Goal: Task Accomplishment & Management: Manage account settings

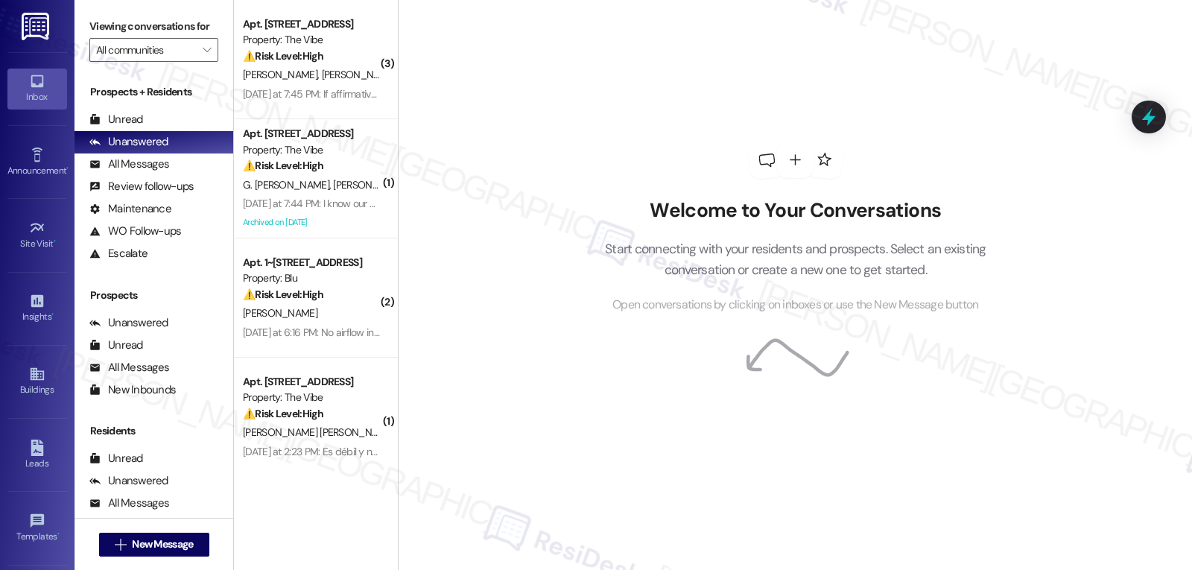
click at [572, 442] on div "Welcome to Your Conversations Start connecting with your residents and prospect…" at bounding box center [795, 228] width 447 height 456
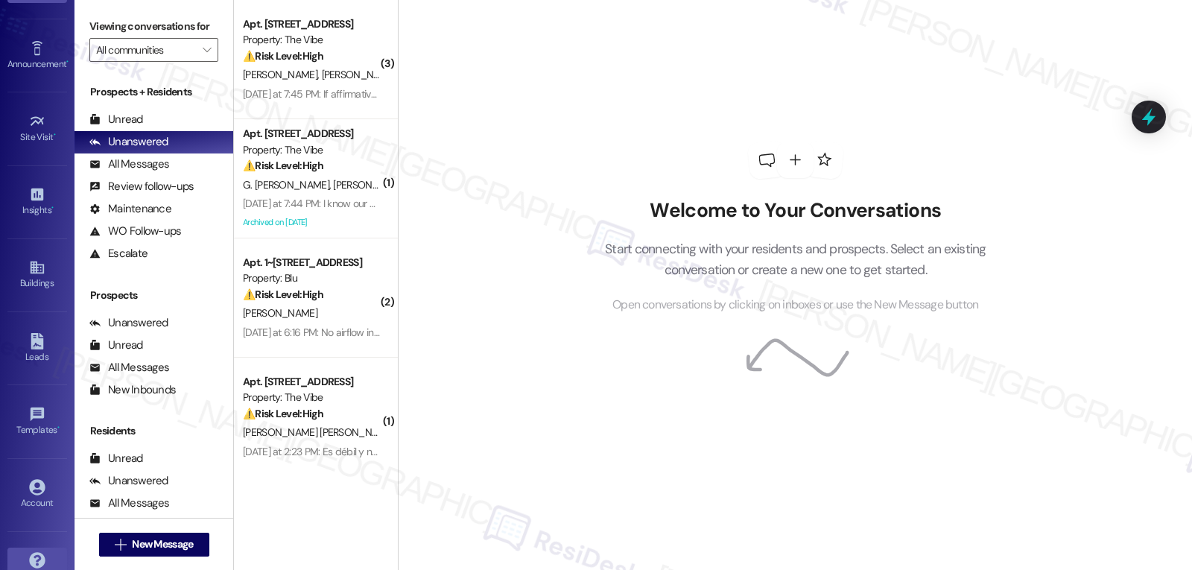
scroll to position [141, 0]
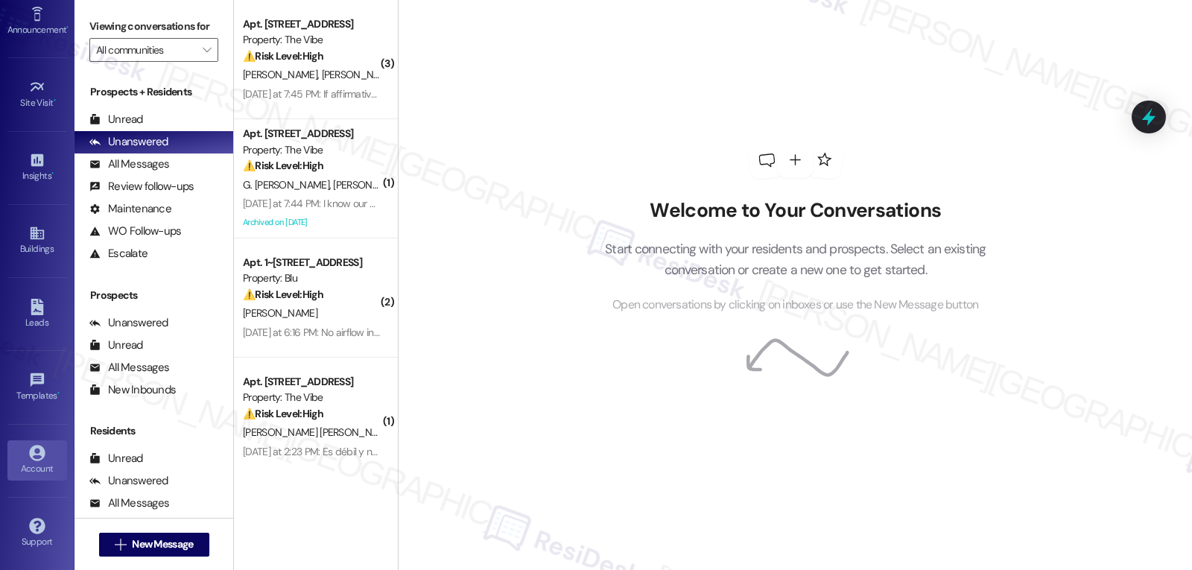
click at [43, 460] on link "Account" at bounding box center [37, 460] width 60 height 40
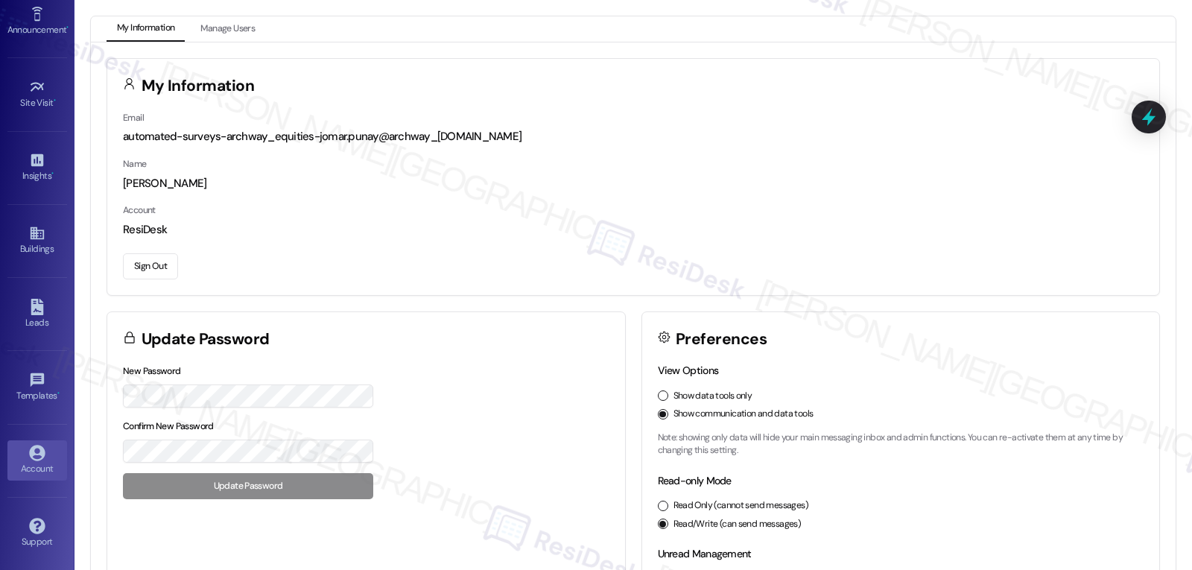
click at [138, 257] on button "Sign Out" at bounding box center [150, 266] width 55 height 26
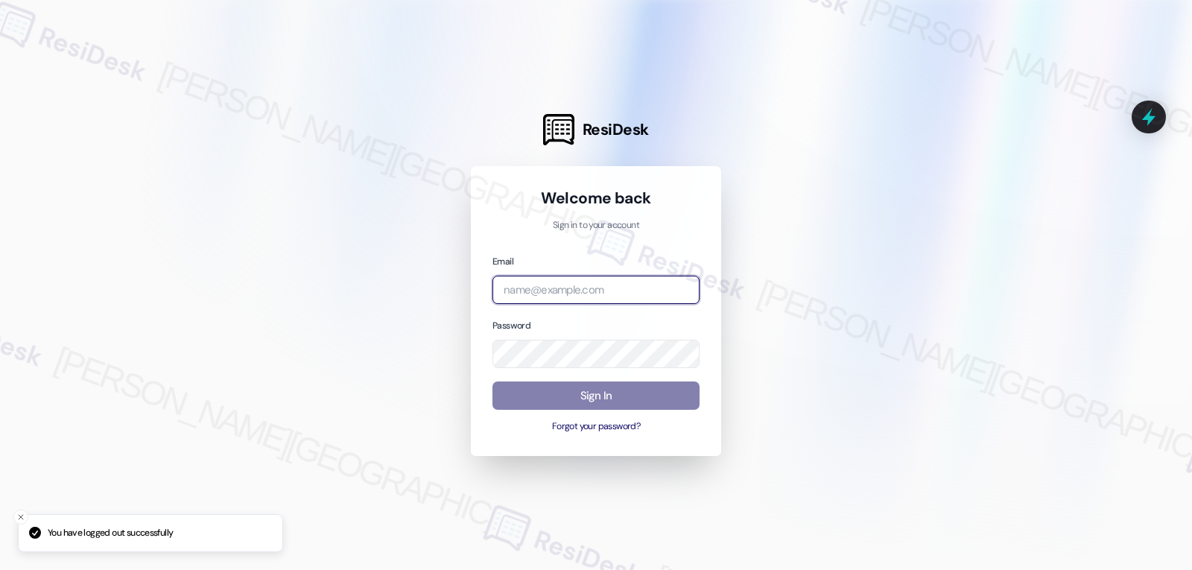
click at [608, 290] on input "email" at bounding box center [595, 290] width 207 height 29
click at [505, 281] on input "email" at bounding box center [595, 290] width 207 height 29
paste input "automated-surveys-birchstone_residential-jomar.punay@birchstone_[DOMAIN_NAME]"
type input "automated-surveys-birchstone_residential-jomar.punay@birchstone_[DOMAIN_NAME]"
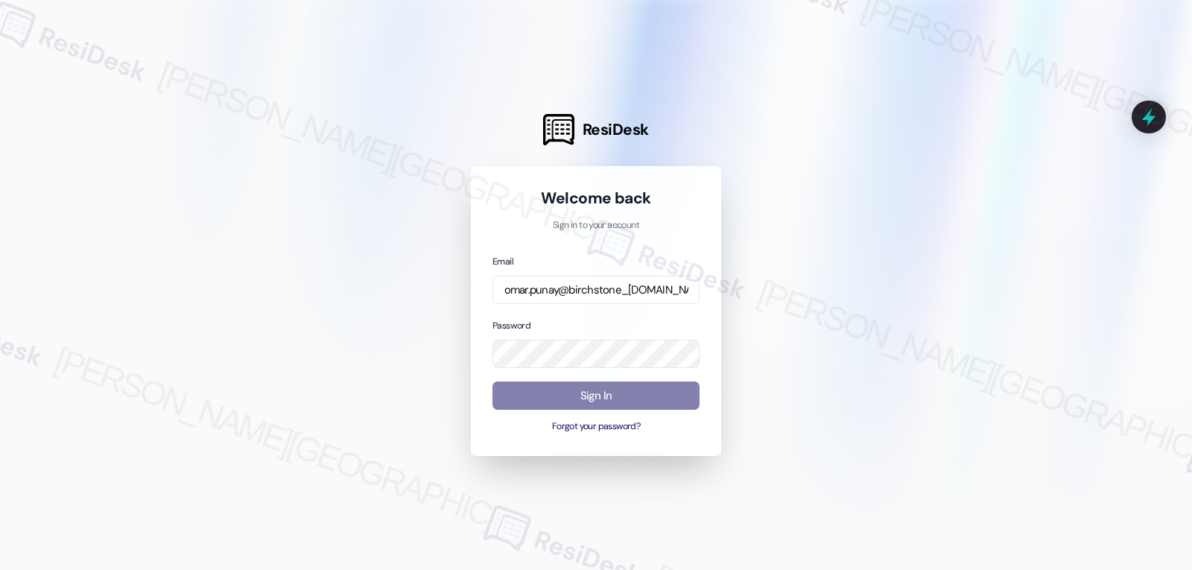
scroll to position [0, 0]
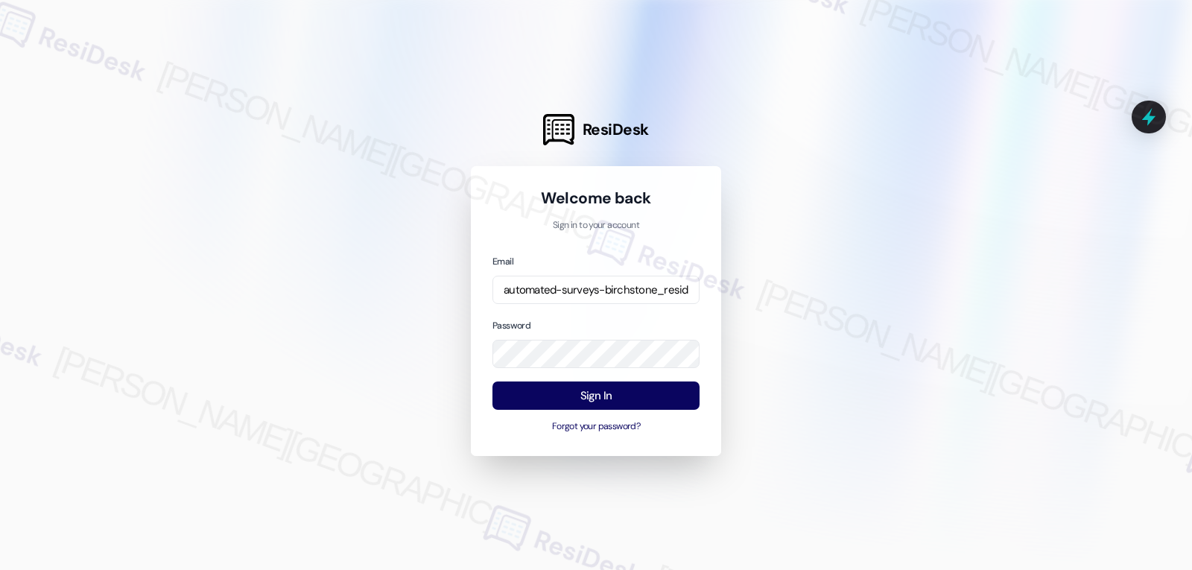
click at [320, 305] on div at bounding box center [596, 285] width 1192 height 570
click at [643, 397] on button "Sign In" at bounding box center [595, 395] width 207 height 29
